Goal: Information Seeking & Learning: Learn about a topic

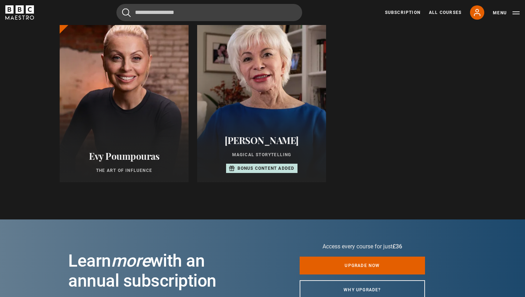
scroll to position [415, 0]
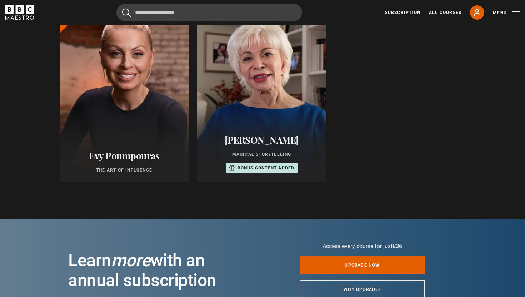
click at [137, 122] on div at bounding box center [124, 96] width 142 height 189
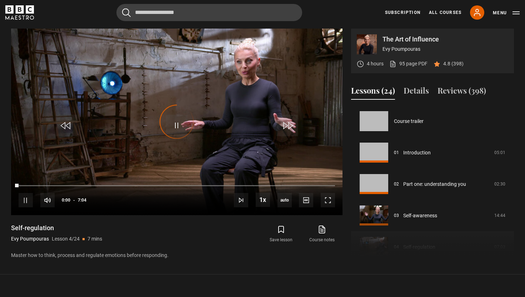
scroll to position [94, 0]
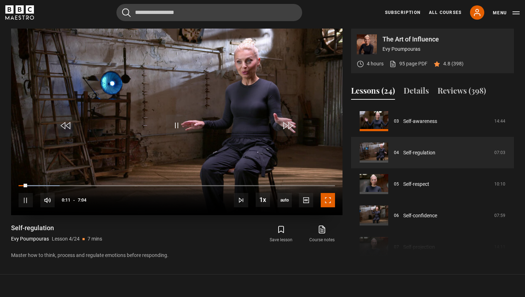
click at [328, 203] on span "Video Player" at bounding box center [328, 200] width 14 height 14
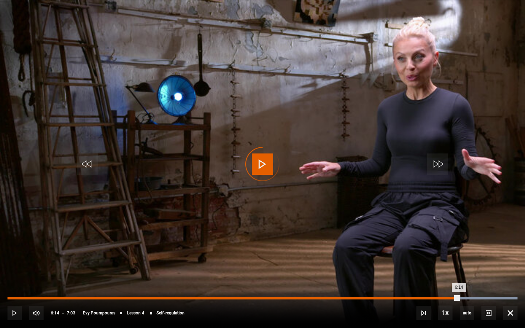
click at [425, 297] on div "Loaded : 100.00% 5:46 6:14" at bounding box center [263, 299] width 510 height 2
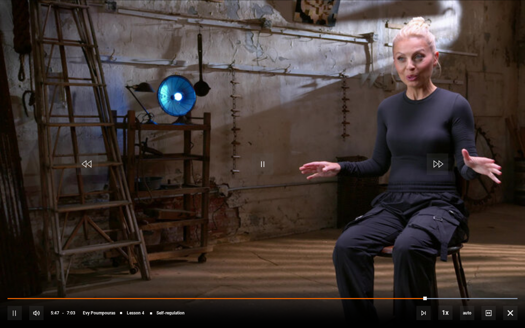
click at [402, 296] on div "10s Skip Back 10 seconds Pause 10s Skip Forward 10 seconds Loaded : 100.00% 5:4…" at bounding box center [262, 309] width 525 height 40
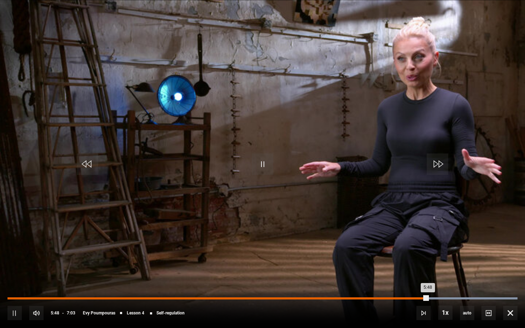
click at [402, 297] on div "Loaded : 100.00% 5:41 5:48" at bounding box center [263, 299] width 510 height 2
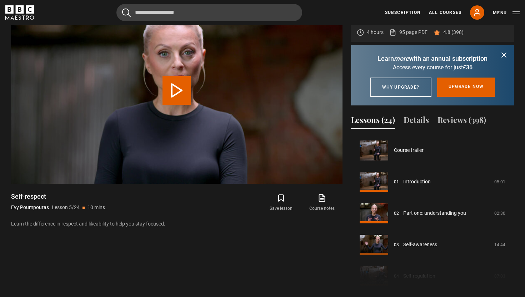
scroll to position [126, 0]
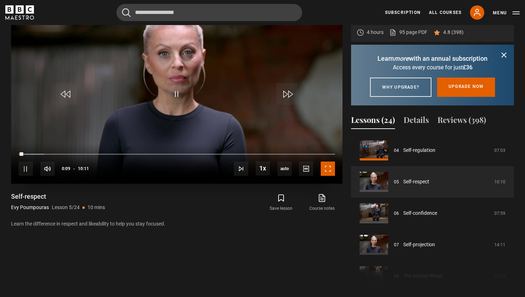
click at [330, 166] on span "Video Player" at bounding box center [328, 169] width 14 height 14
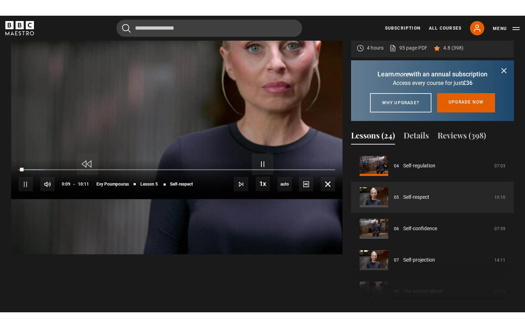
scroll to position [329, 0]
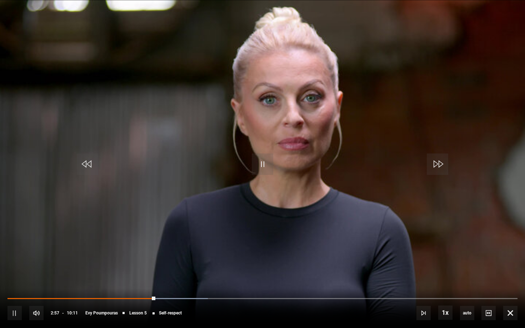
click at [125, 297] on div "10s Skip Back 10 seconds Pause 10s Skip Forward 10 seconds Loaded : 39.32% 02:2…" at bounding box center [262, 309] width 525 height 40
click at [127, 297] on div "10s Skip Back 10 seconds Pause 10s Skip Forward 10 seconds Loaded : 40.14% 03:0…" at bounding box center [262, 309] width 525 height 40
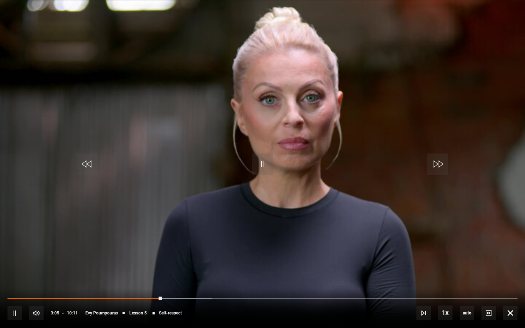
click at [126, 297] on div "10s Skip Back 10 seconds Pause 10s Skip Forward 10 seconds Loaded : 40.14% 02:2…" at bounding box center [262, 309] width 525 height 40
drag, startPoint x: 162, startPoint y: 298, endPoint x: 118, endPoint y: 297, distance: 43.6
click at [118, 297] on div "10s Skip Back 10 seconds Play 10s Skip Forward 10 seconds Loaded : 0.00% 02:15 …" at bounding box center [262, 309] width 525 height 40
drag, startPoint x: 118, startPoint y: 297, endPoint x: 98, endPoint y: 297, distance: 20.7
click at [98, 297] on div "10s Skip Back 10 seconds Play 10s Skip Forward 10 seconds Loaded : 21.30% 01:48…" at bounding box center [262, 309] width 525 height 40
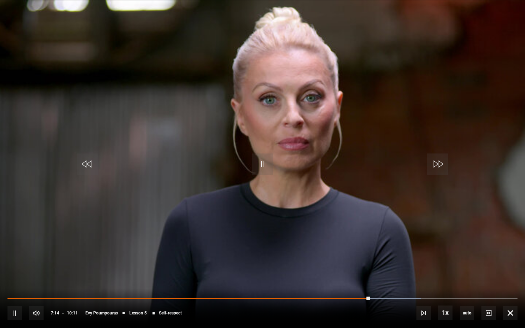
click at [360, 297] on div "10s Skip Back 10 seconds Pause 10s Skip Forward 10 seconds Loaded : 81.09% 06:5…" at bounding box center [262, 309] width 525 height 40
drag, startPoint x: 371, startPoint y: 299, endPoint x: 364, endPoint y: 300, distance: 7.3
click at [364, 297] on div "07:06" at bounding box center [186, 298] width 356 height 1
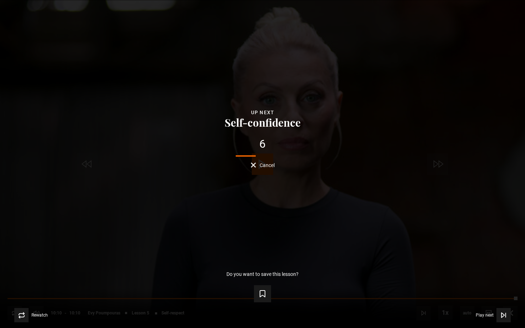
click at [74, 145] on div "6" at bounding box center [262, 144] width 503 height 11
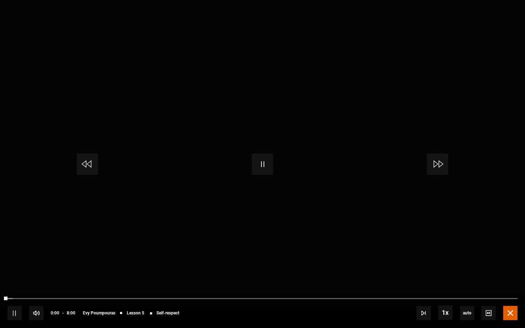
click at [511, 297] on span "Video Player" at bounding box center [511, 313] width 14 height 14
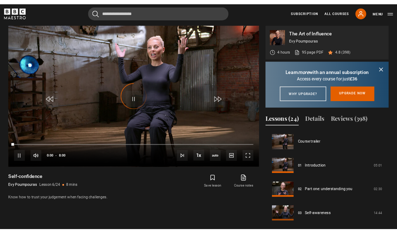
scroll to position [157, 0]
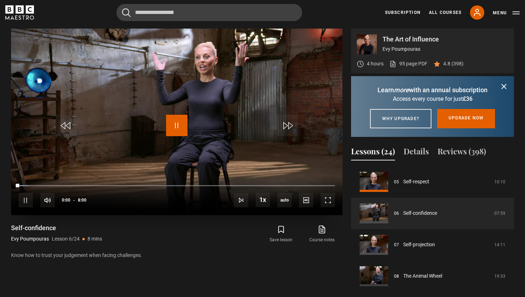
click at [178, 126] on span "Video Player" at bounding box center [176, 125] width 21 height 21
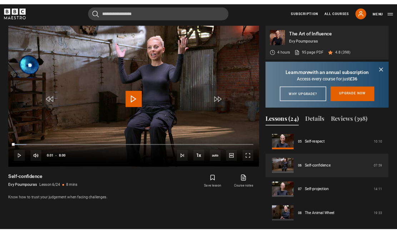
scroll to position [0, 0]
